Goal: Navigation & Orientation: Understand site structure

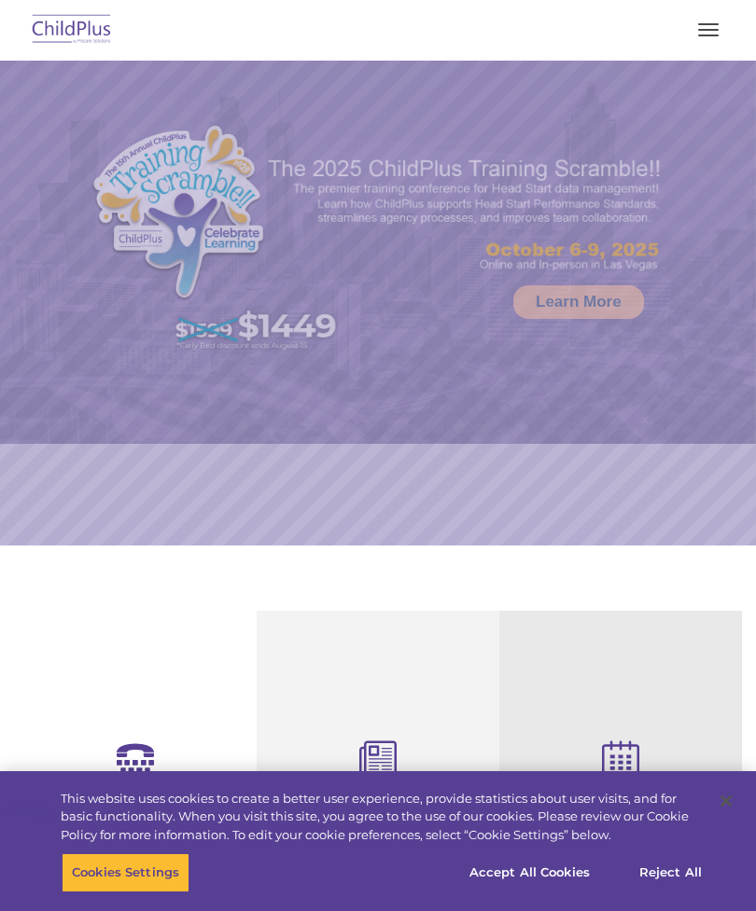
select select "MEDIUM"
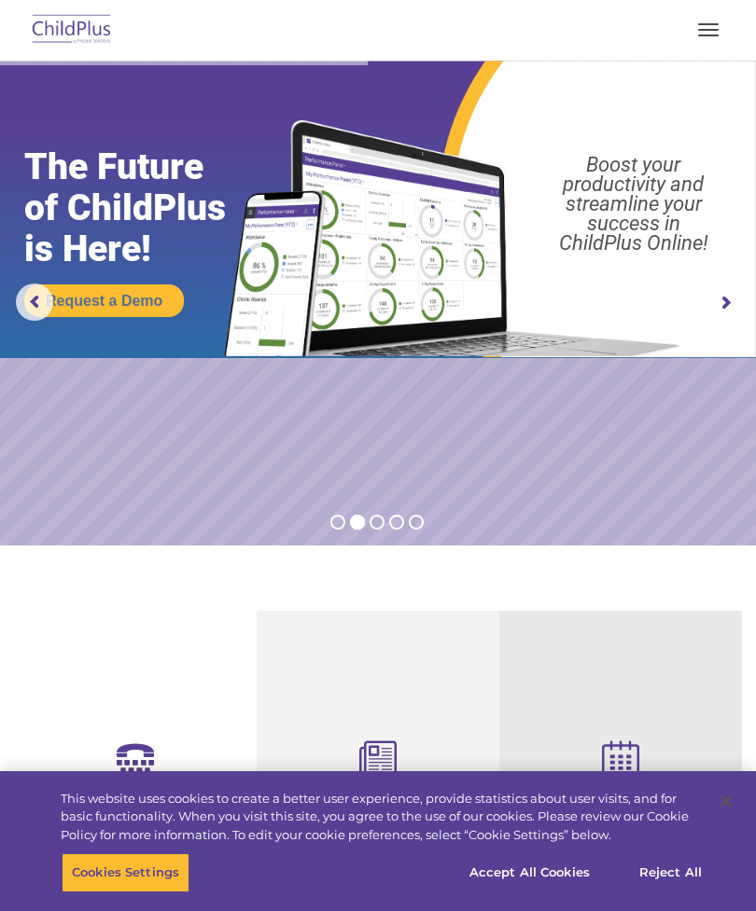
click at [243, 419] on rs-slide "Request a Demo The Future of ChildPlus is Here! Boost your productivity and str…" at bounding box center [378, 303] width 756 height 485
click at [85, 35] on img at bounding box center [72, 30] width 88 height 44
click at [725, 24] on button "button" at bounding box center [707, 30] width 39 height 30
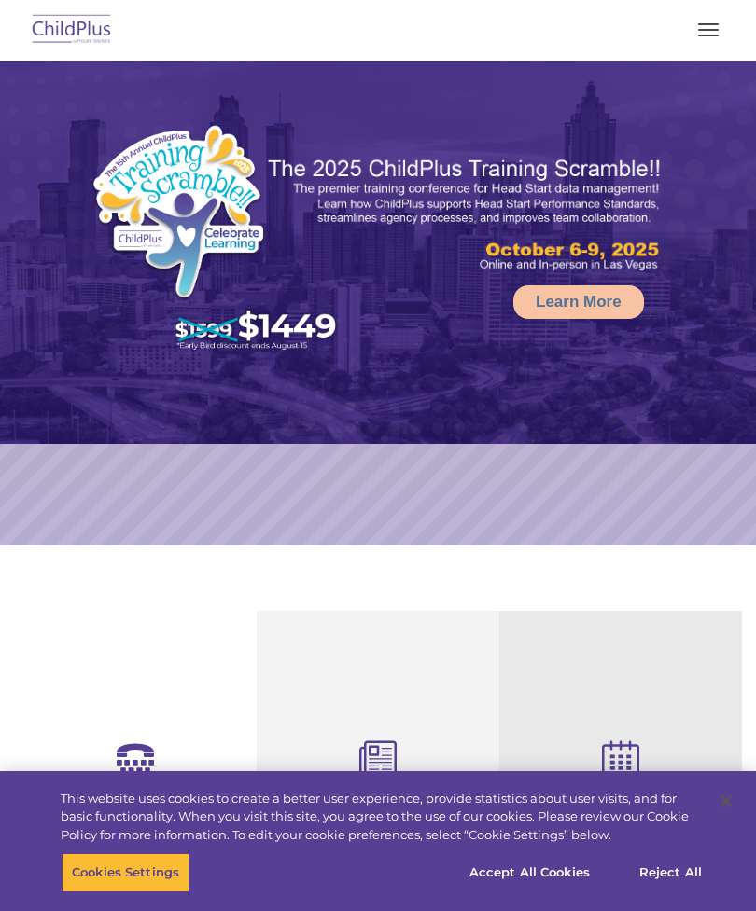
click at [699, 26] on button "button" at bounding box center [707, 30] width 39 height 30
select select "MEDIUM"
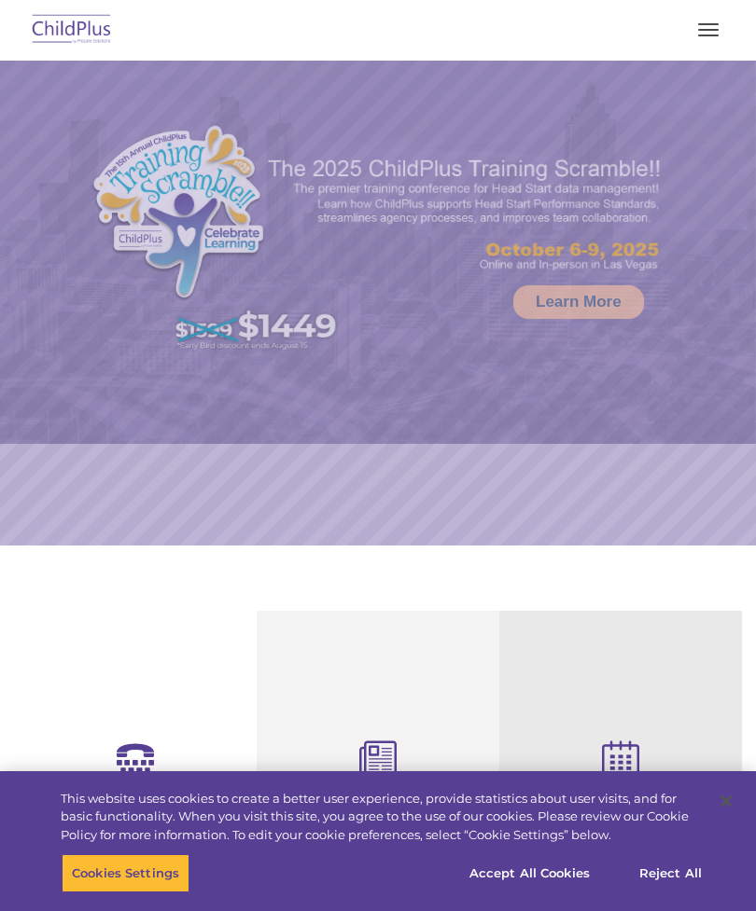
click at [725, 32] on button "button" at bounding box center [707, 30] width 39 height 30
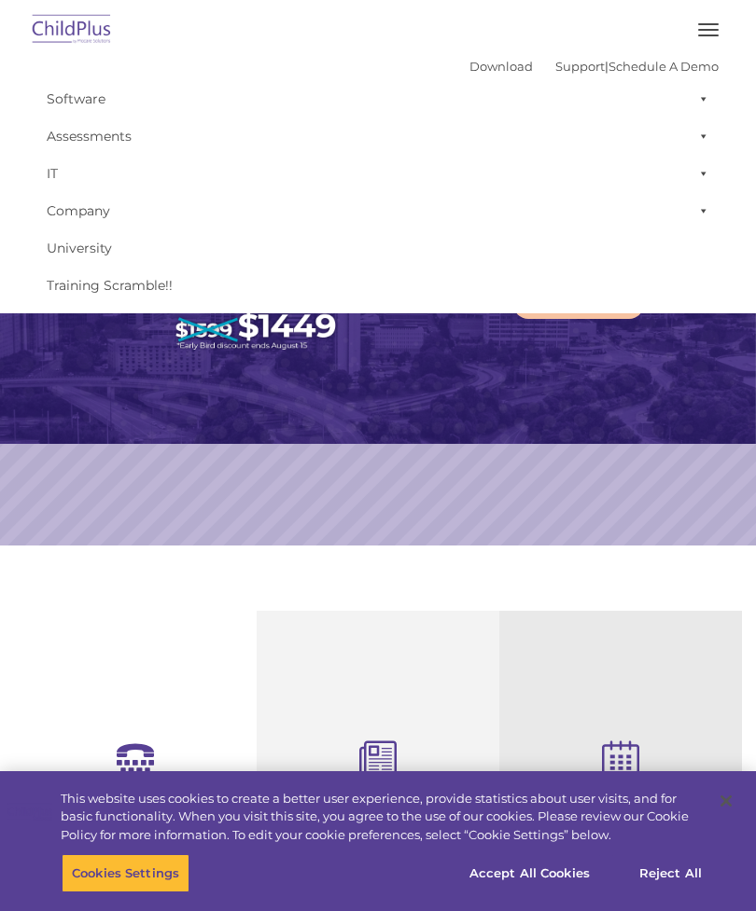
select select "MEDIUM"
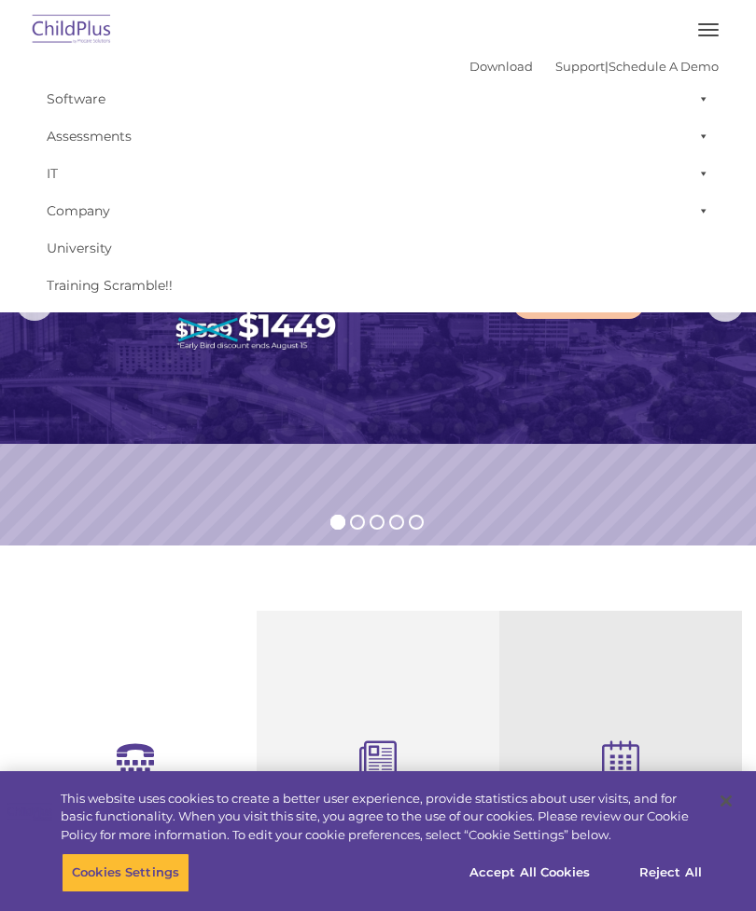
click at [690, 105] on span at bounding box center [699, 98] width 19 height 37
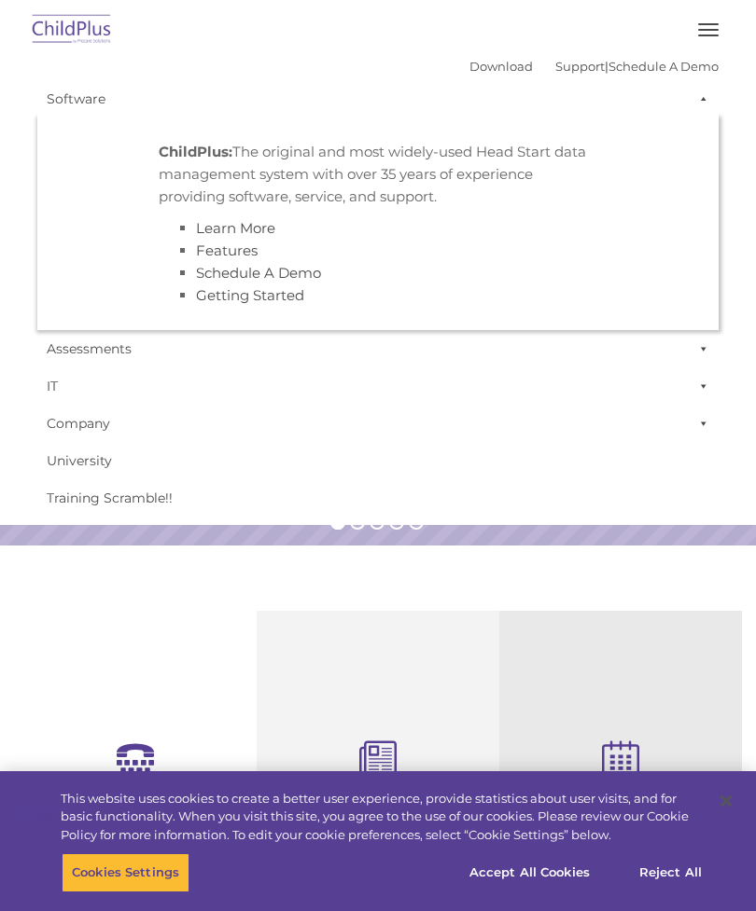
click at [698, 352] on span at bounding box center [699, 348] width 19 height 37
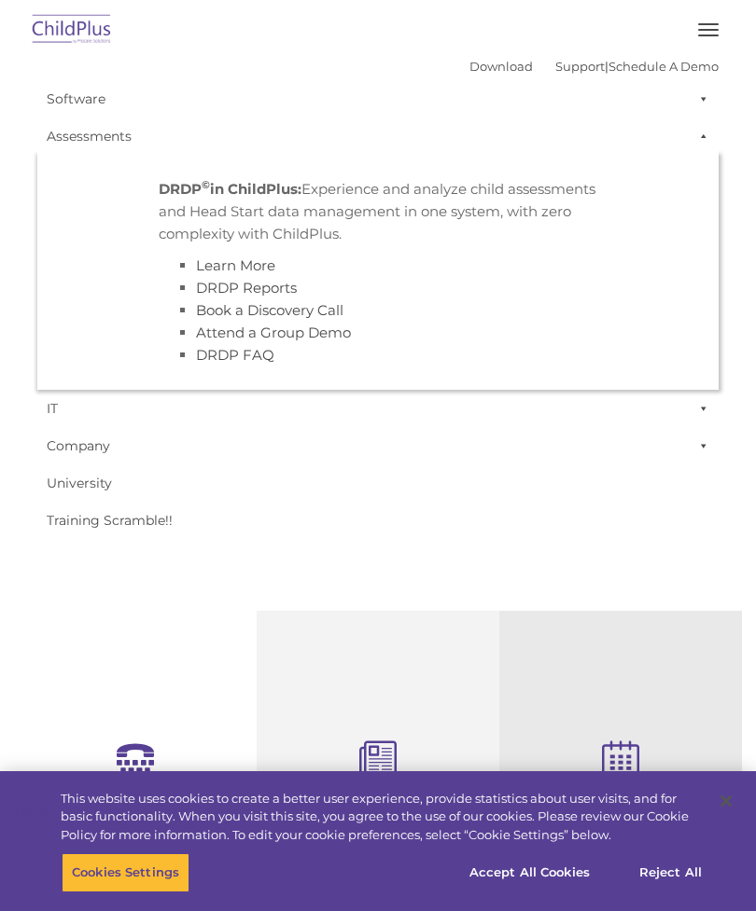
click at [690, 447] on span at bounding box center [699, 445] width 19 height 37
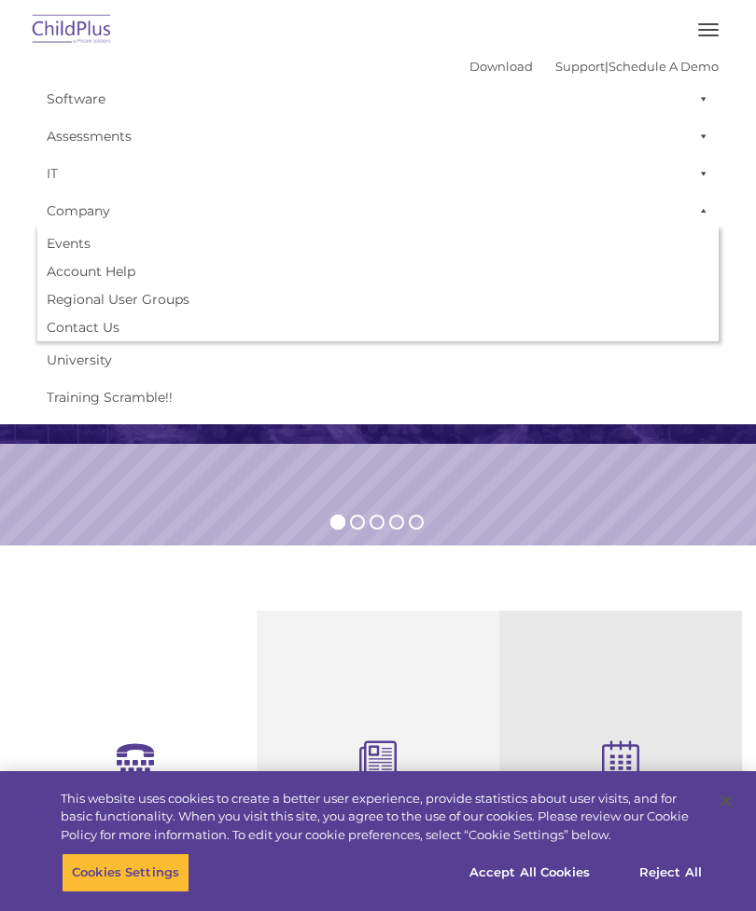
click at [698, 153] on span at bounding box center [699, 136] width 19 height 37
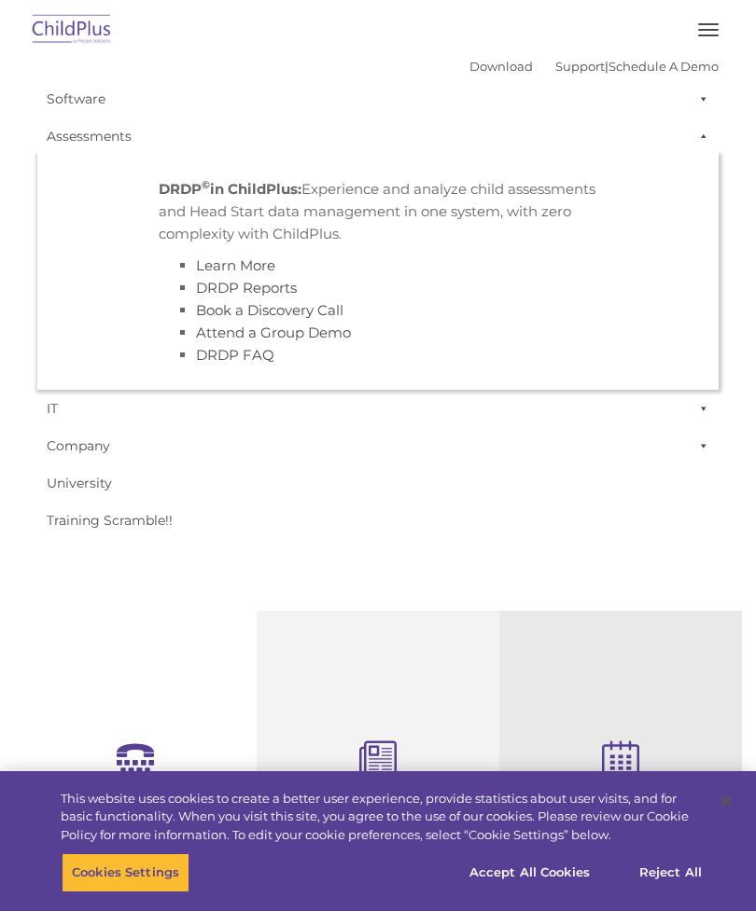
click at [696, 140] on span at bounding box center [699, 136] width 19 height 37
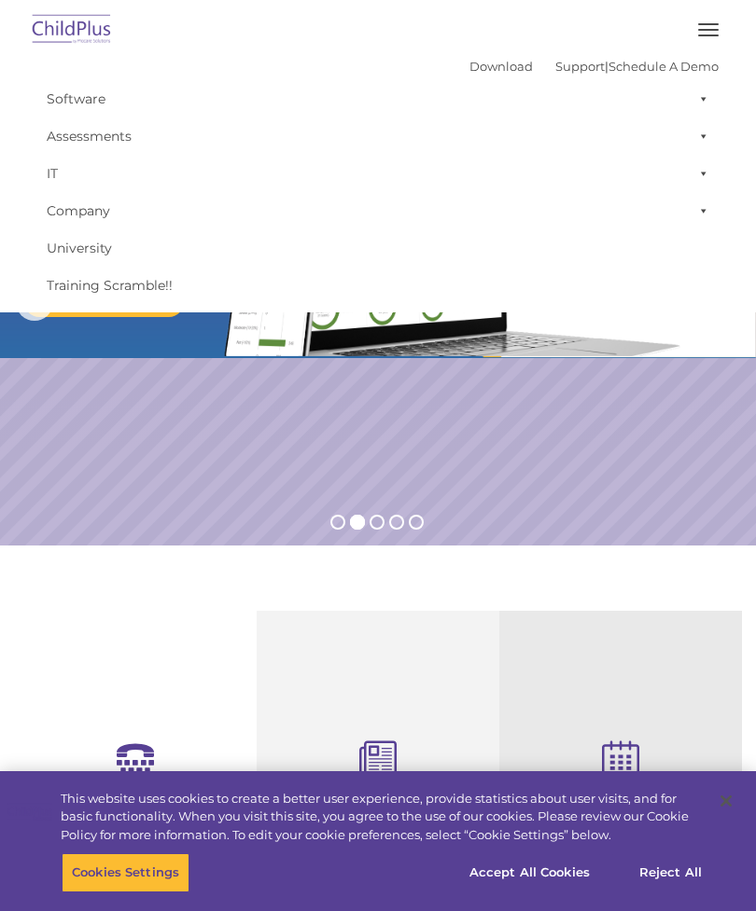
click at [699, 27] on button "button" at bounding box center [707, 30] width 39 height 30
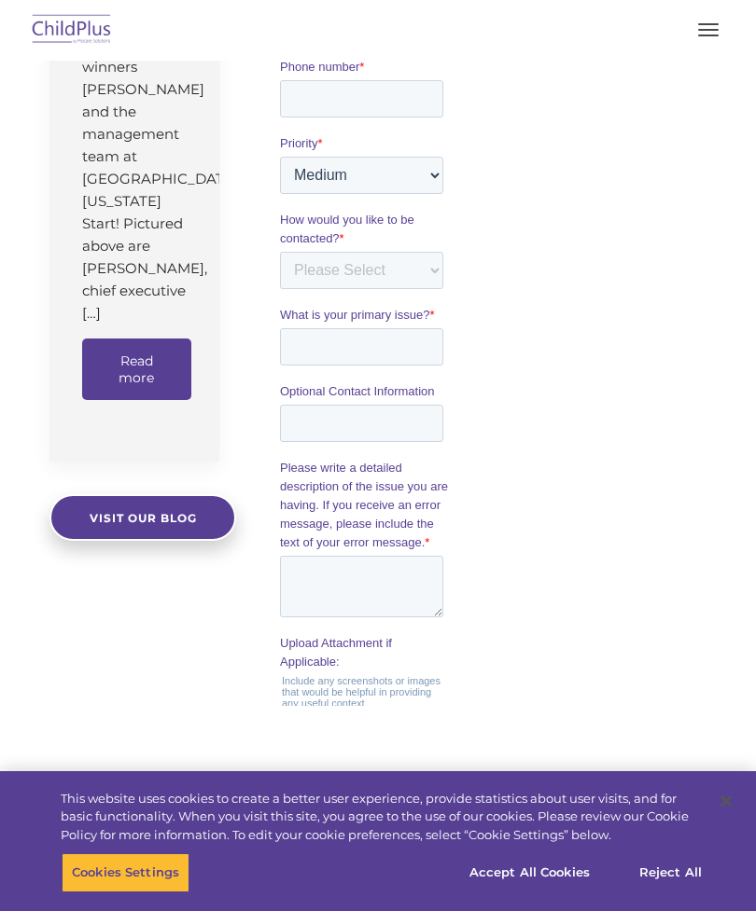
scroll to position [2217, 0]
